Goal: Task Accomplishment & Management: Use online tool/utility

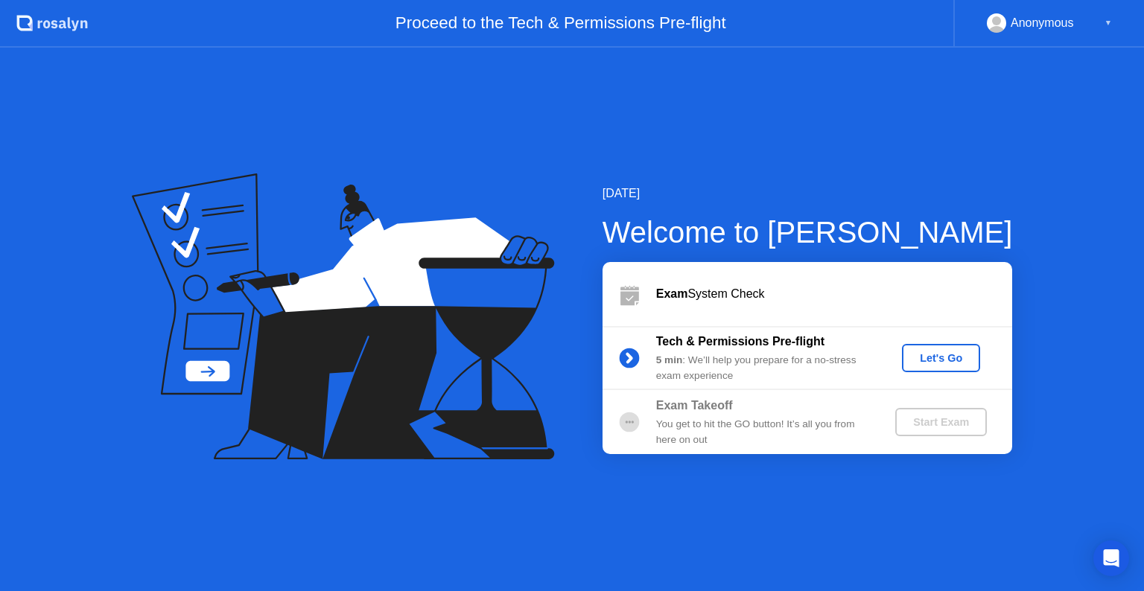
click at [925, 352] on div "Let's Go" at bounding box center [941, 358] width 66 height 12
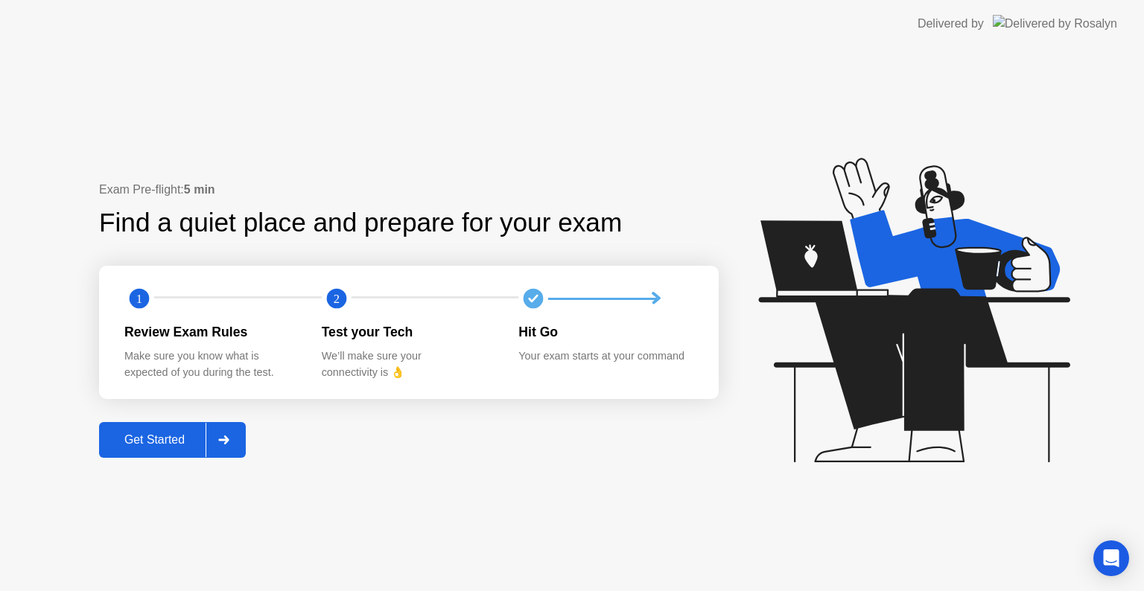
click at [170, 433] on div "Get Started" at bounding box center [154, 439] width 102 height 13
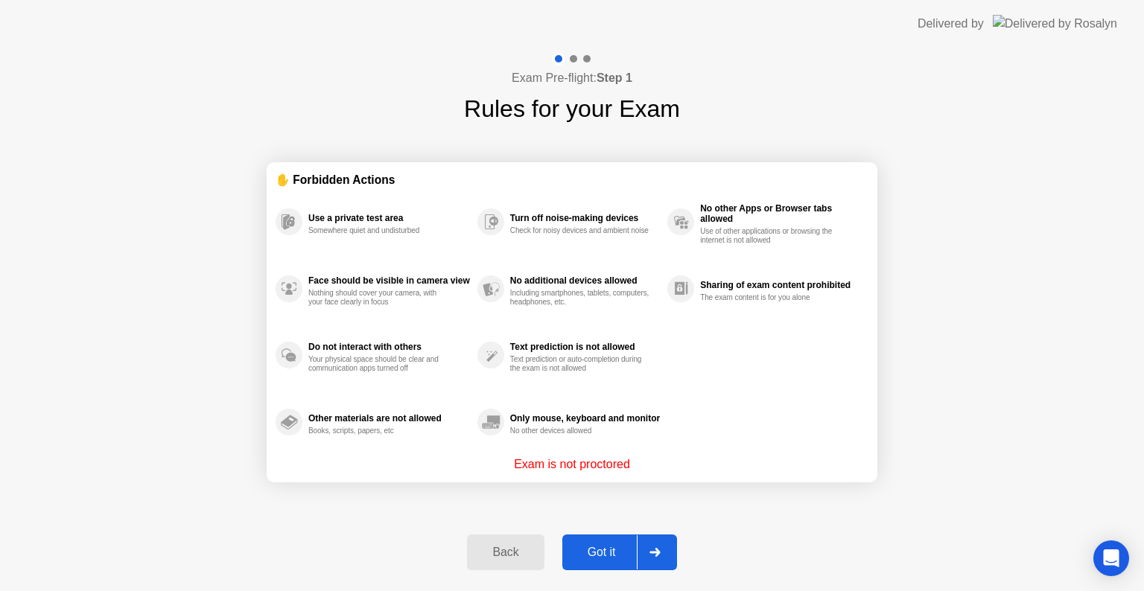
click at [580, 555] on div "Got it" at bounding box center [602, 552] width 70 height 13
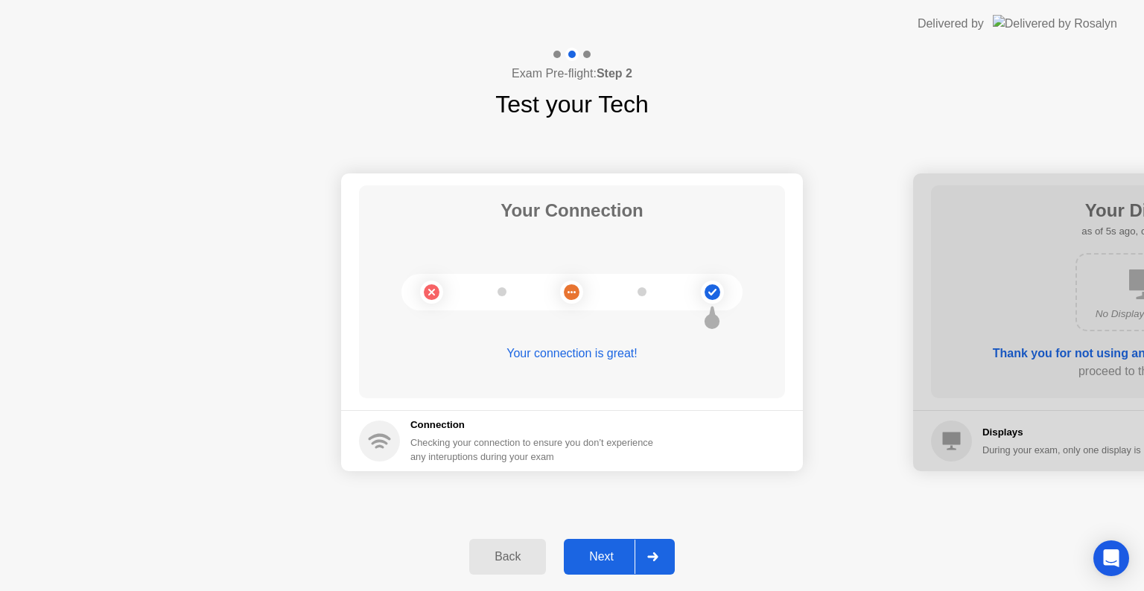
click at [595, 553] on div "Next" at bounding box center [601, 556] width 66 height 13
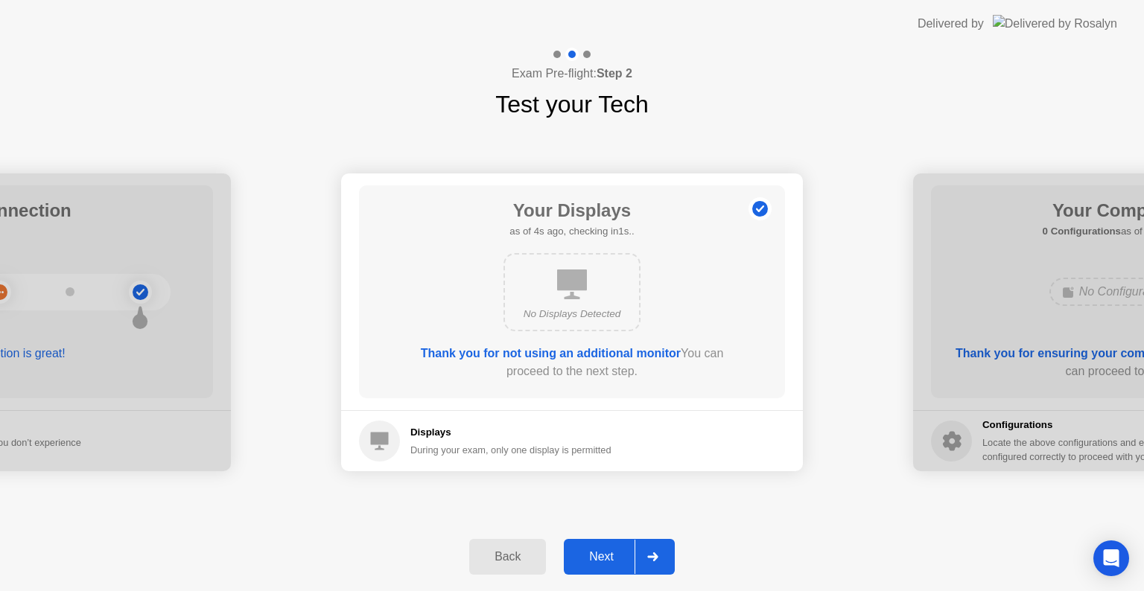
click at [607, 550] on div "Next" at bounding box center [601, 556] width 66 height 13
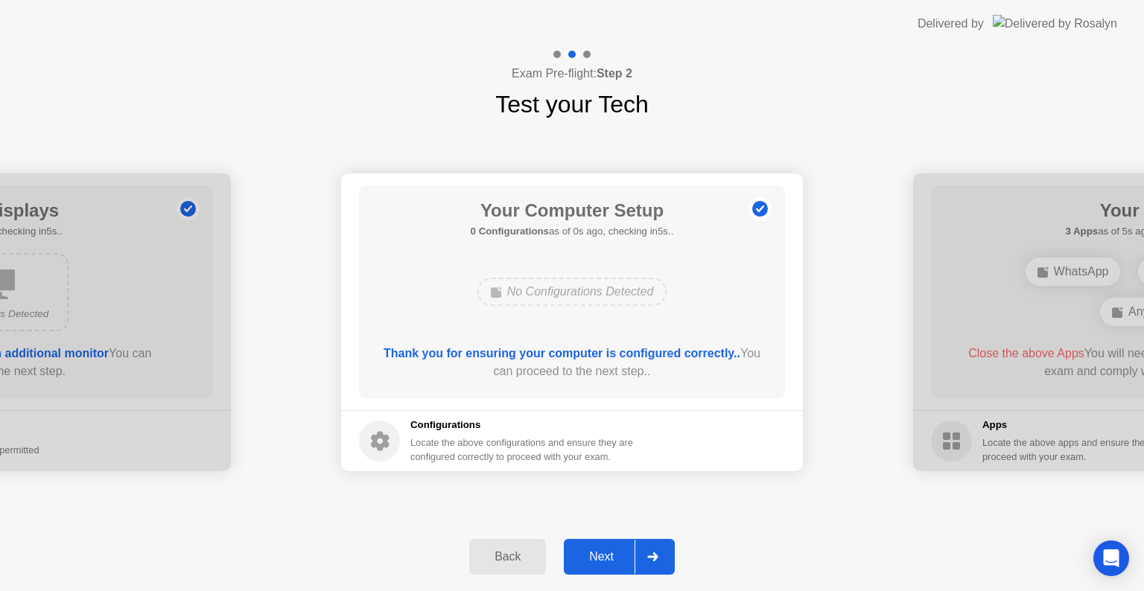
click at [605, 558] on div "Next" at bounding box center [601, 556] width 66 height 13
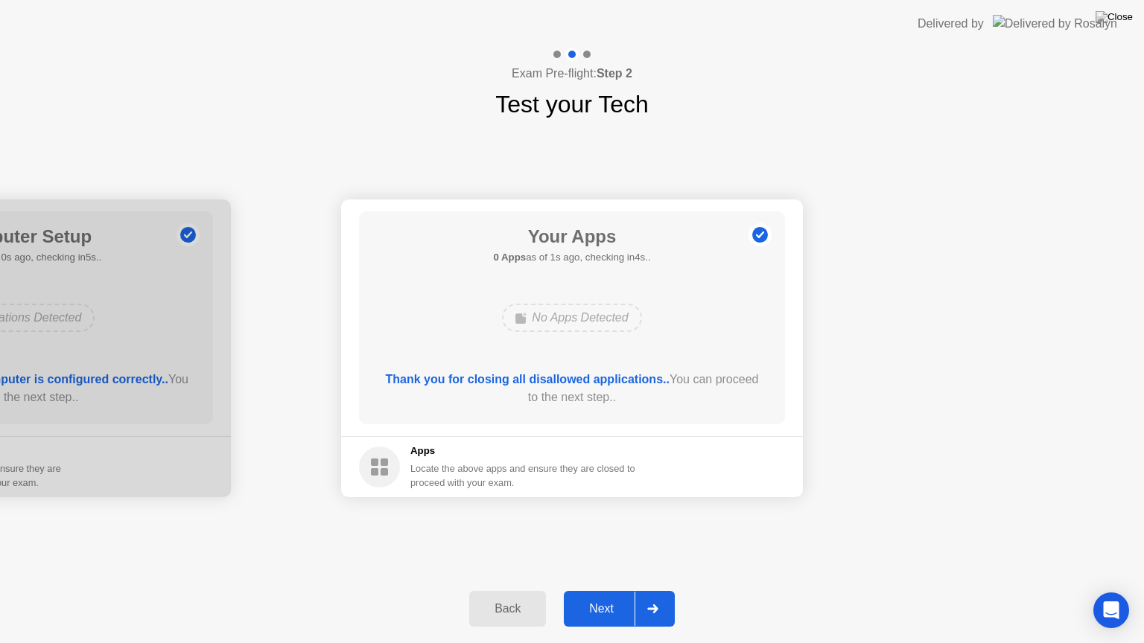
click at [795, 322] on main "Your Apps 0 Apps as of 1s ago, checking in4s.. No Apps Detected Thank you for c…" at bounding box center [572, 318] width 462 height 237
click at [610, 590] on button "Next" at bounding box center [619, 609] width 111 height 36
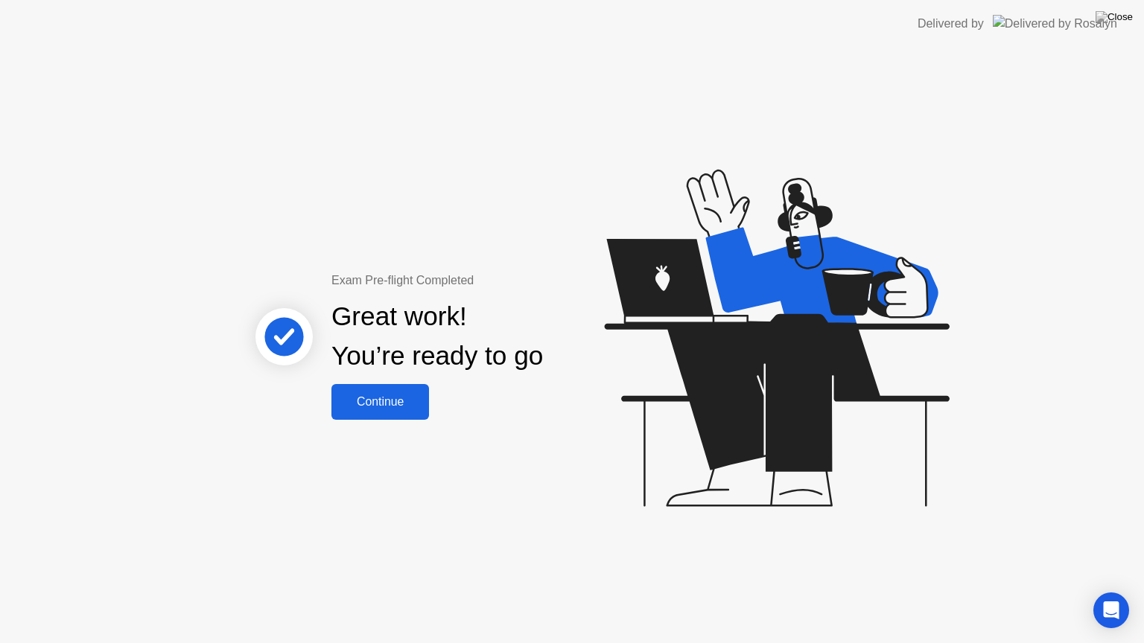
click at [398, 398] on div "Continue" at bounding box center [380, 401] width 89 height 13
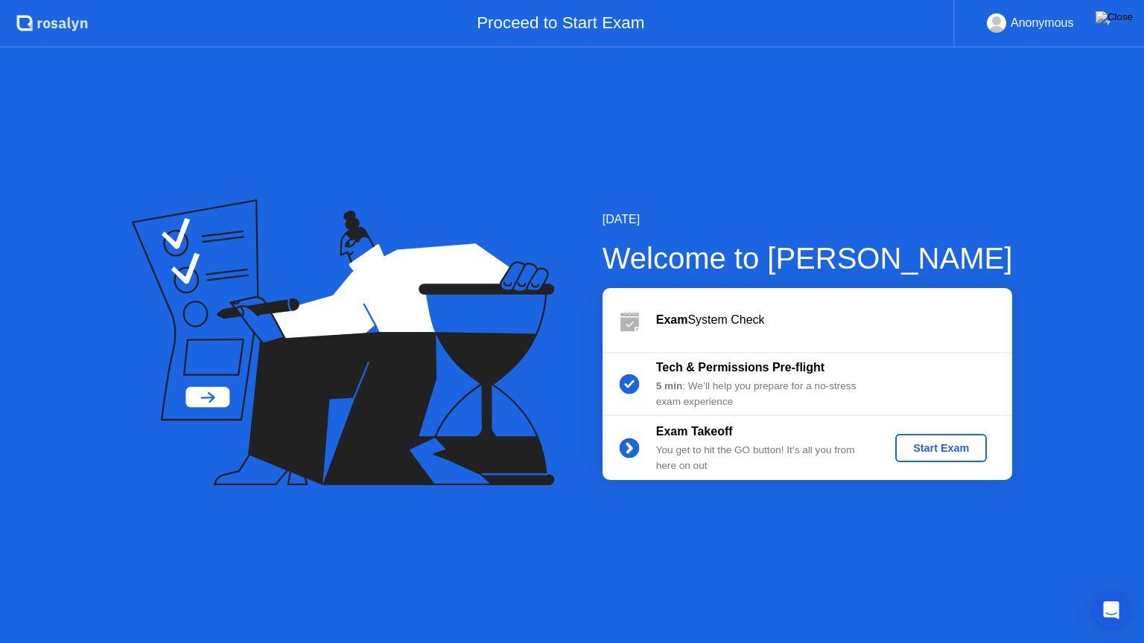
click at [941, 442] on div "Start Exam" at bounding box center [941, 448] width 80 height 12
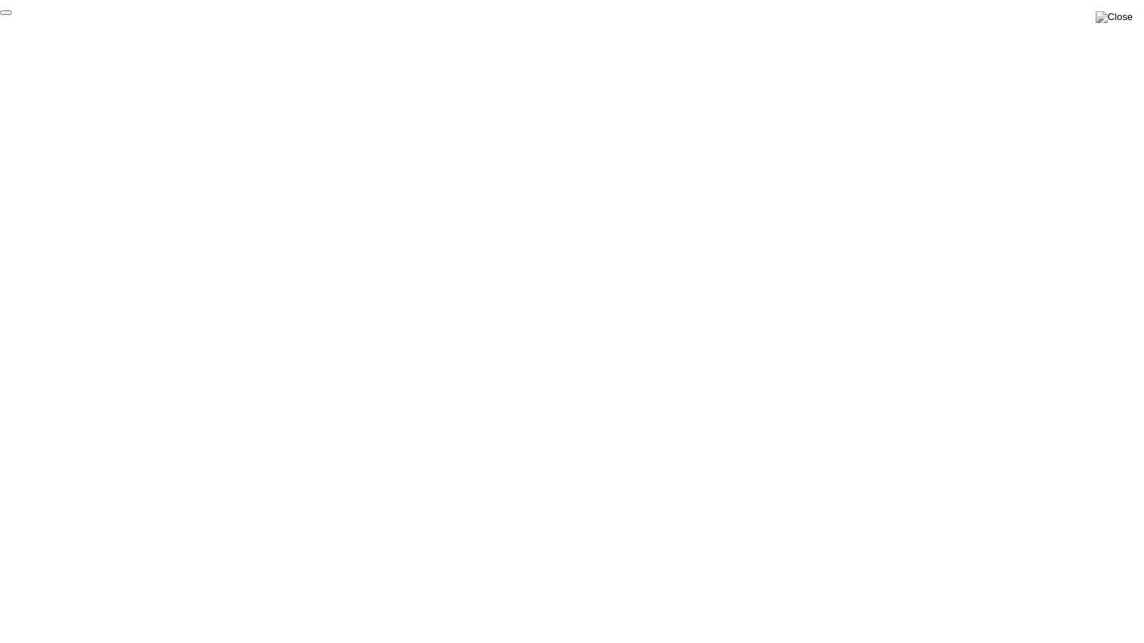
click div "End Proctoring Session"
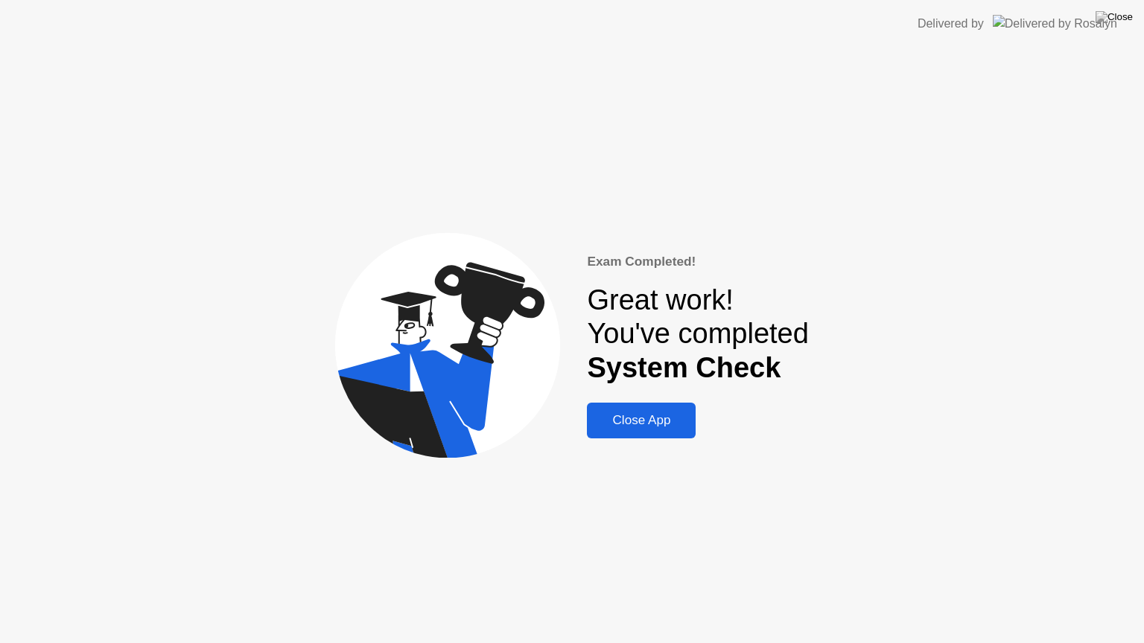
click at [669, 417] on div "Close App" at bounding box center [641, 420] width 100 height 15
